Goal: Transaction & Acquisition: Purchase product/service

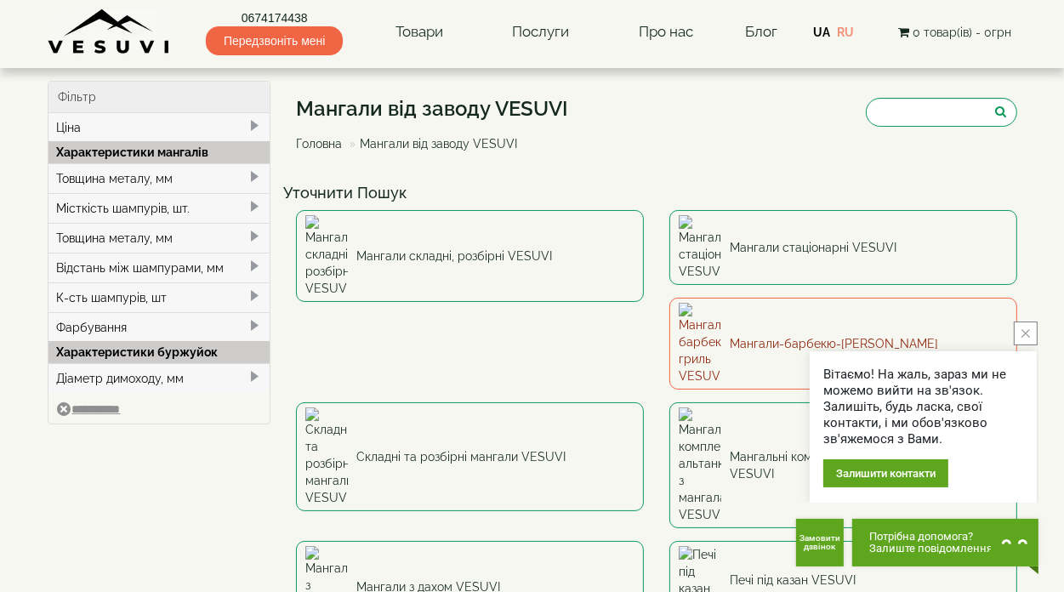
scroll to position [85, 0]
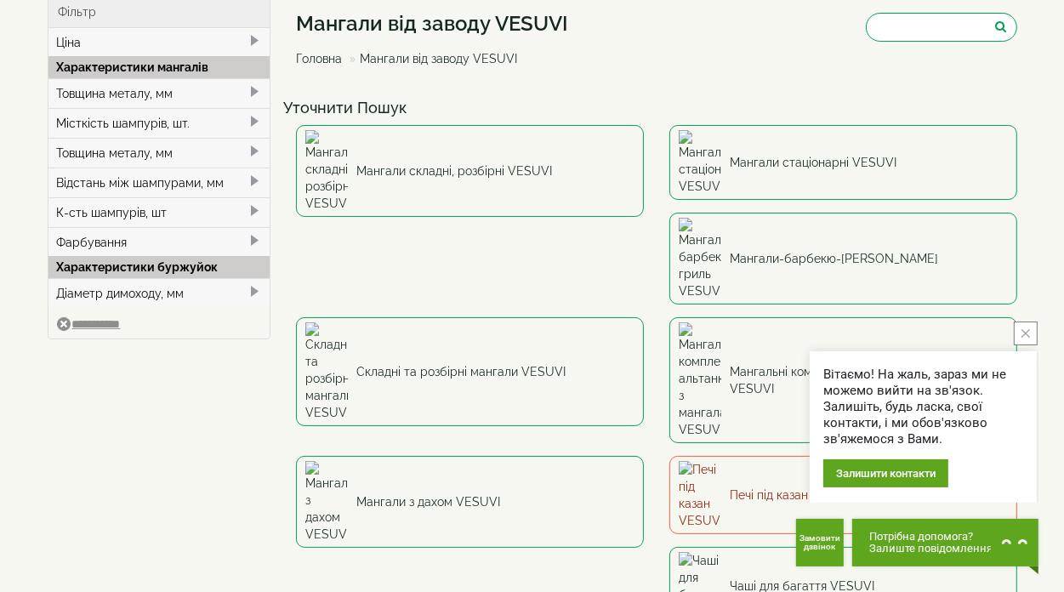
click at [669, 456] on link "Печі під казан VESUVI" at bounding box center [843, 495] width 348 height 78
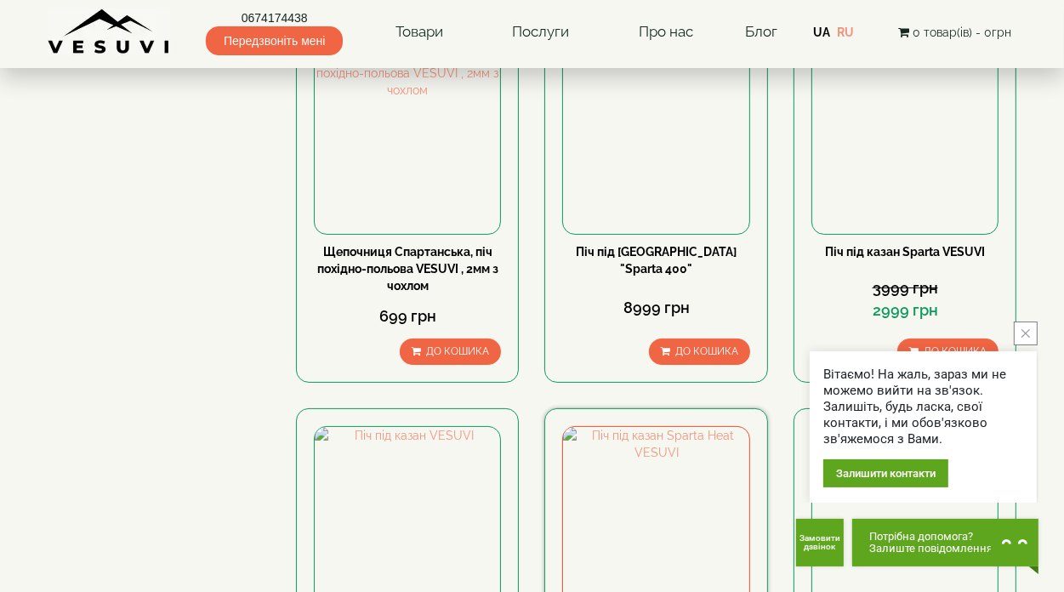
scroll to position [170, 0]
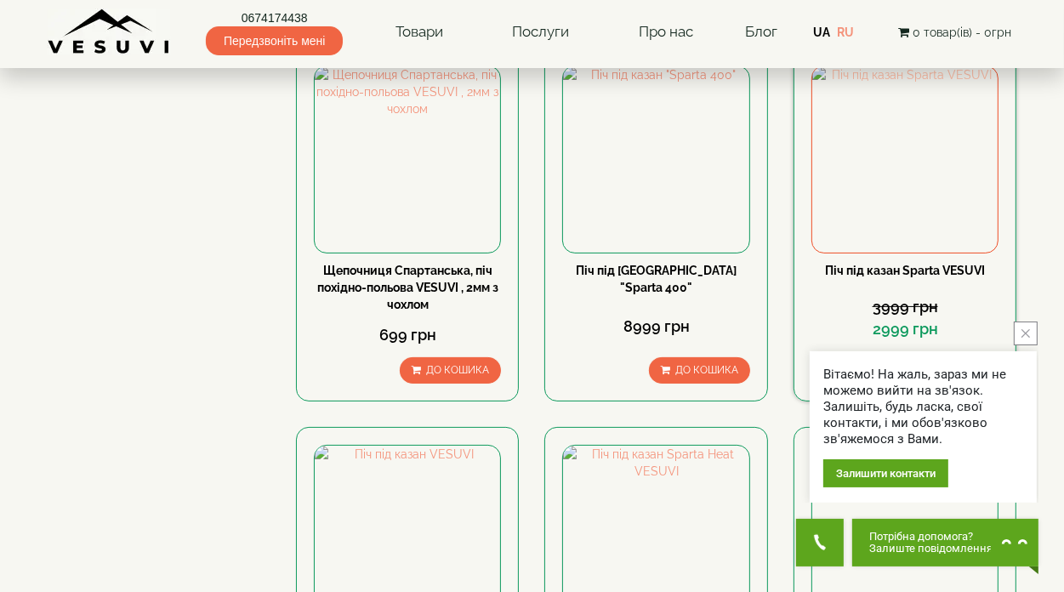
click at [897, 177] on img at bounding box center [904, 158] width 185 height 185
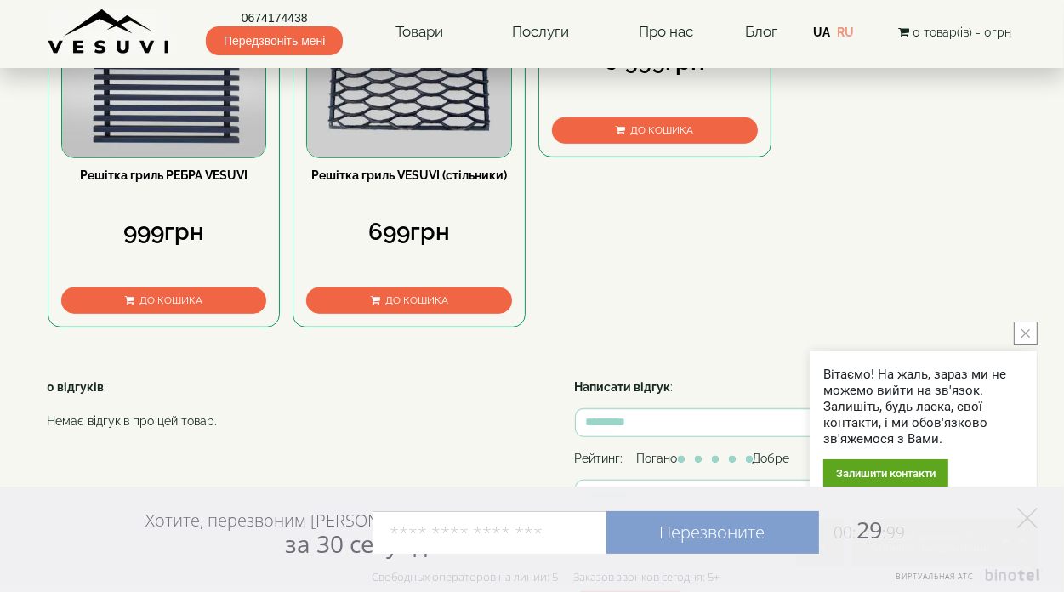
scroll to position [1105, 0]
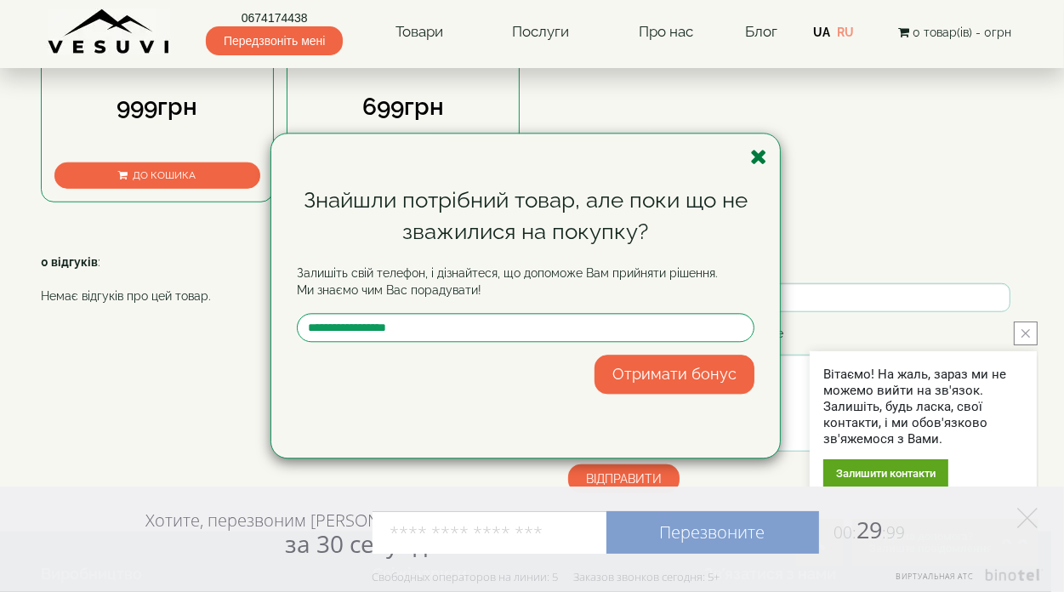
click at [760, 159] on icon "button" at bounding box center [758, 156] width 17 height 21
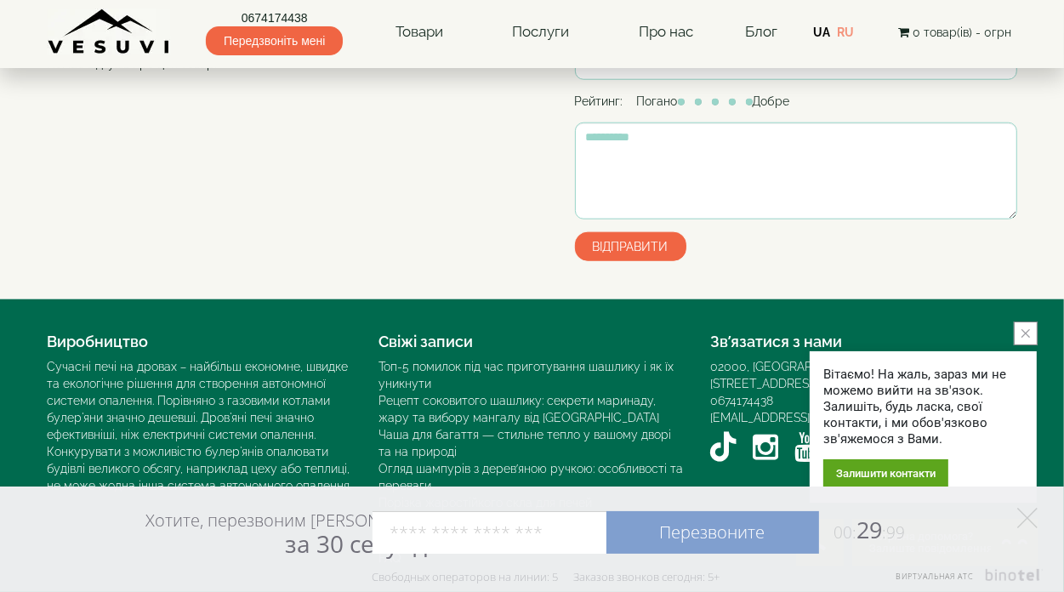
scroll to position [1476, 0]
click at [1022, 332] on icon "close button" at bounding box center [1025, 333] width 9 height 9
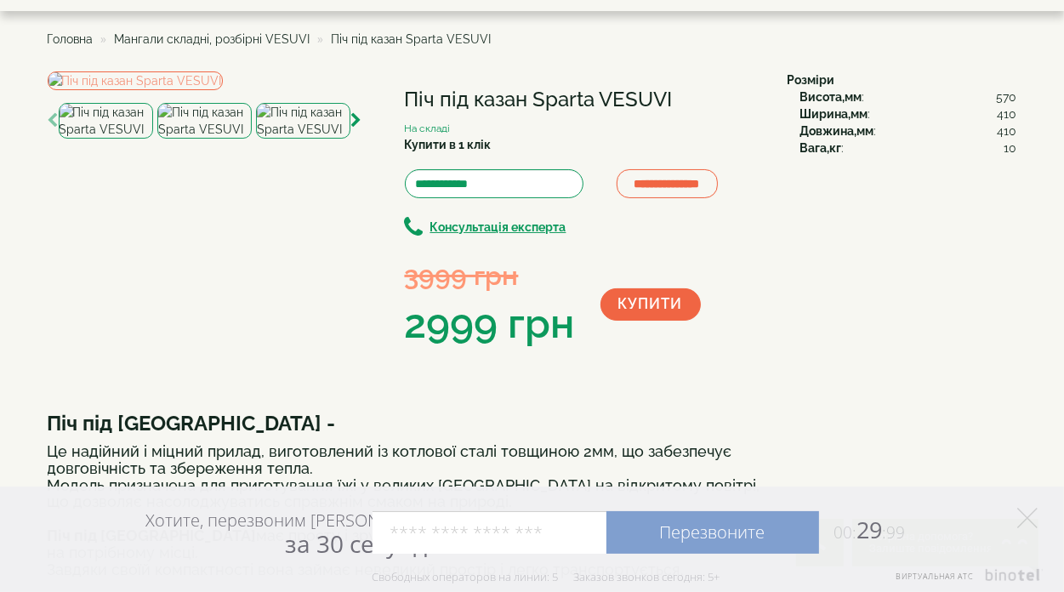
scroll to position [85, 0]
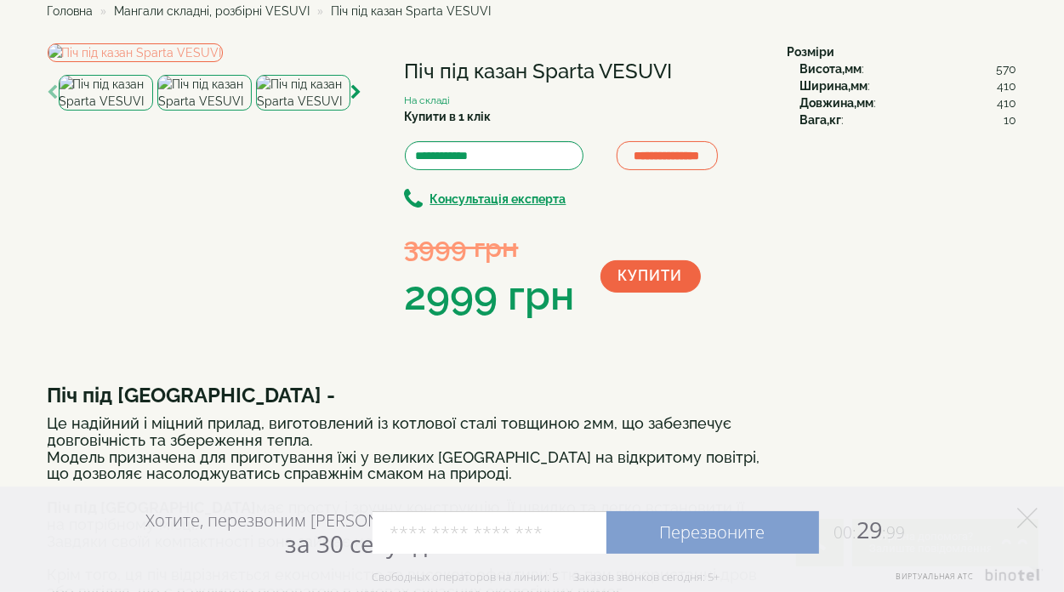
drag, startPoint x: 298, startPoint y: 401, endPoint x: 289, endPoint y: 419, distance: 20.9
click at [297, 111] on img at bounding box center [303, 93] width 94 height 36
click at [202, 111] on img at bounding box center [204, 93] width 94 height 36
click at [103, 111] on img at bounding box center [106, 93] width 94 height 36
